Goal: Navigation & Orientation: Find specific page/section

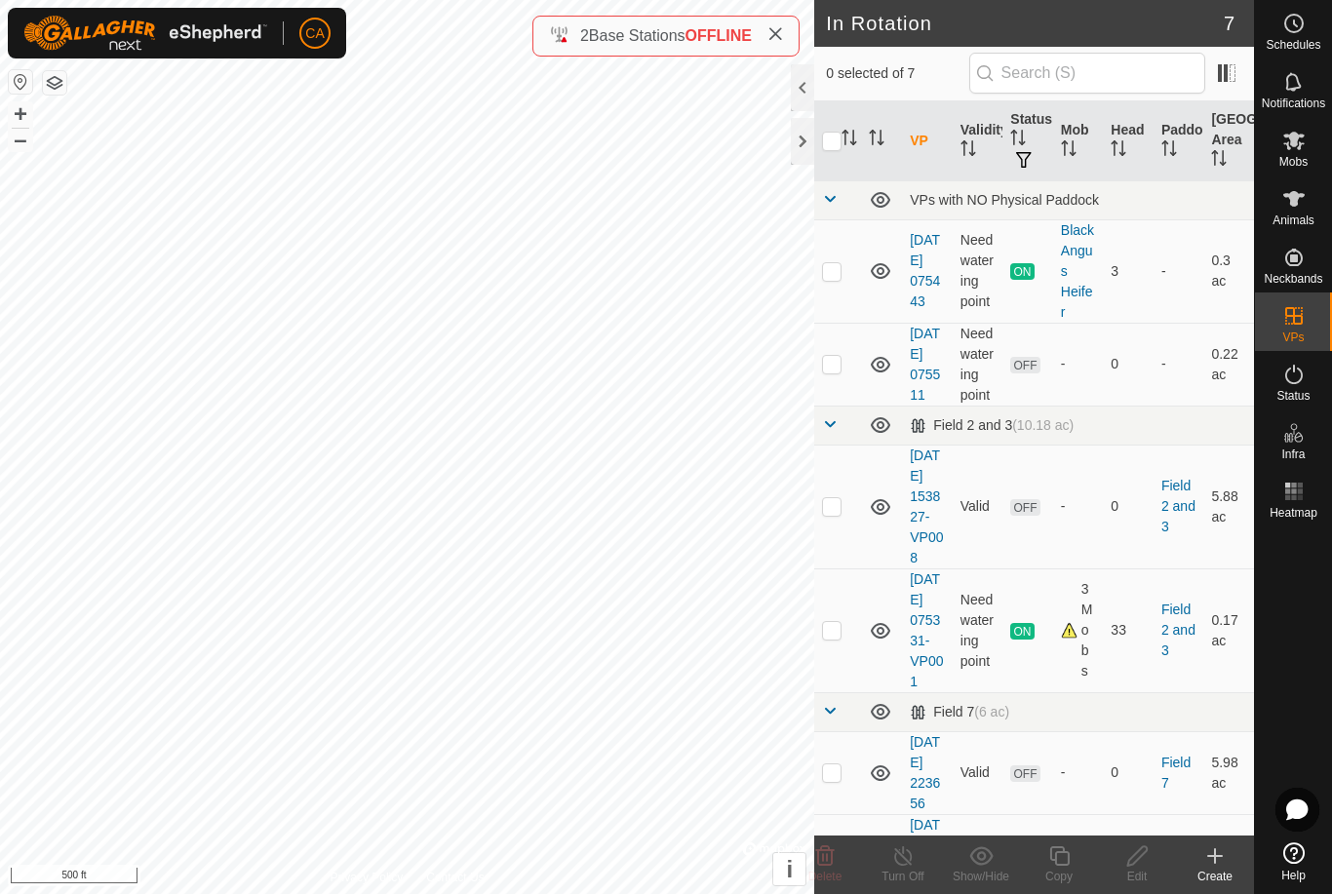
click at [53, 77] on button "button" at bounding box center [54, 82] width 23 height 23
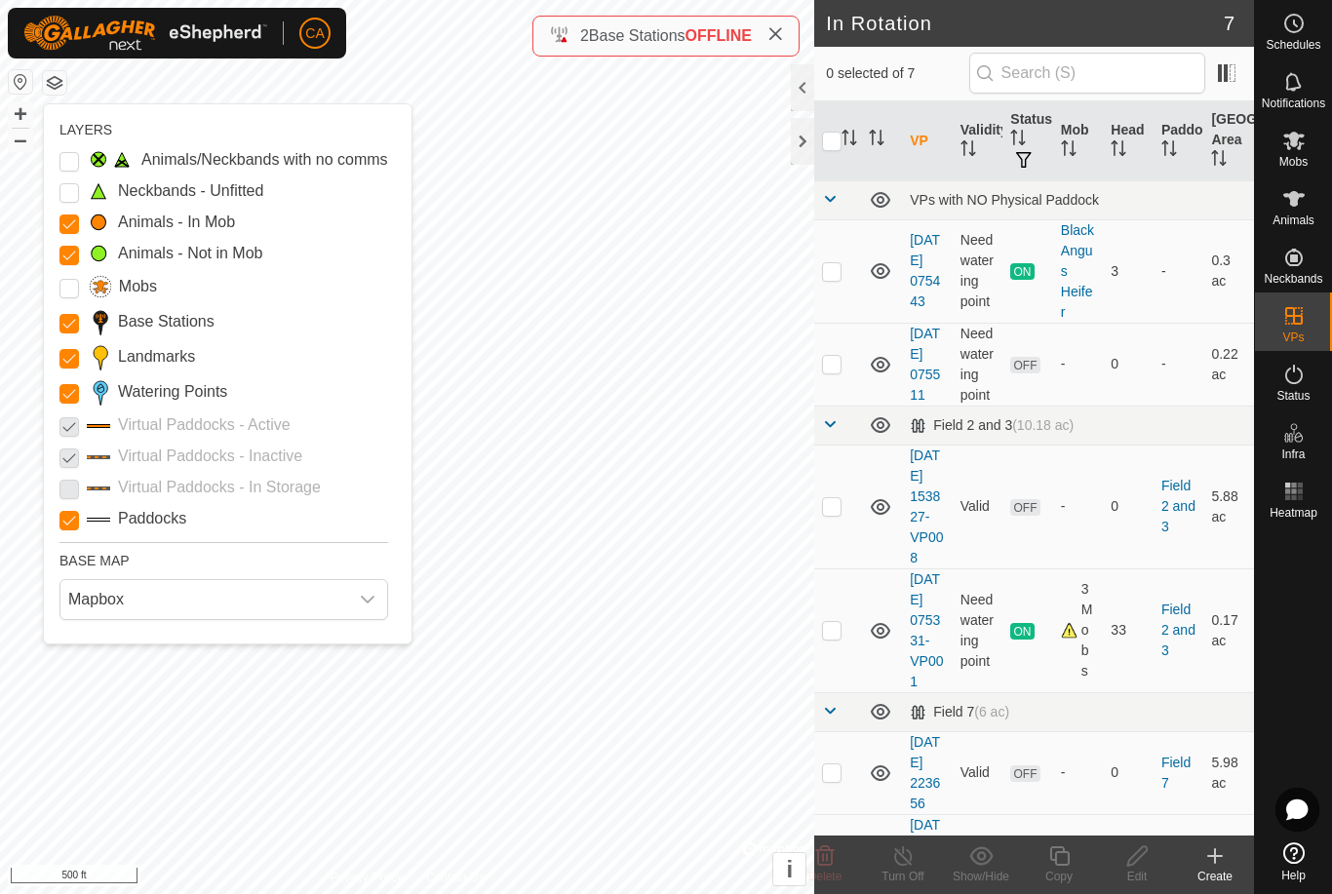
click at [186, 363] on label "Landmarks" at bounding box center [156, 356] width 77 height 23
click at [79, 363] on input "Landmarks" at bounding box center [68, 358] width 19 height 19
click at [186, 395] on label "Watering Points" at bounding box center [172, 391] width 109 height 23
click at [79, 395] on Points "Watering Points" at bounding box center [68, 393] width 19 height 19
